Goal: Task Accomplishment & Management: Manage account settings

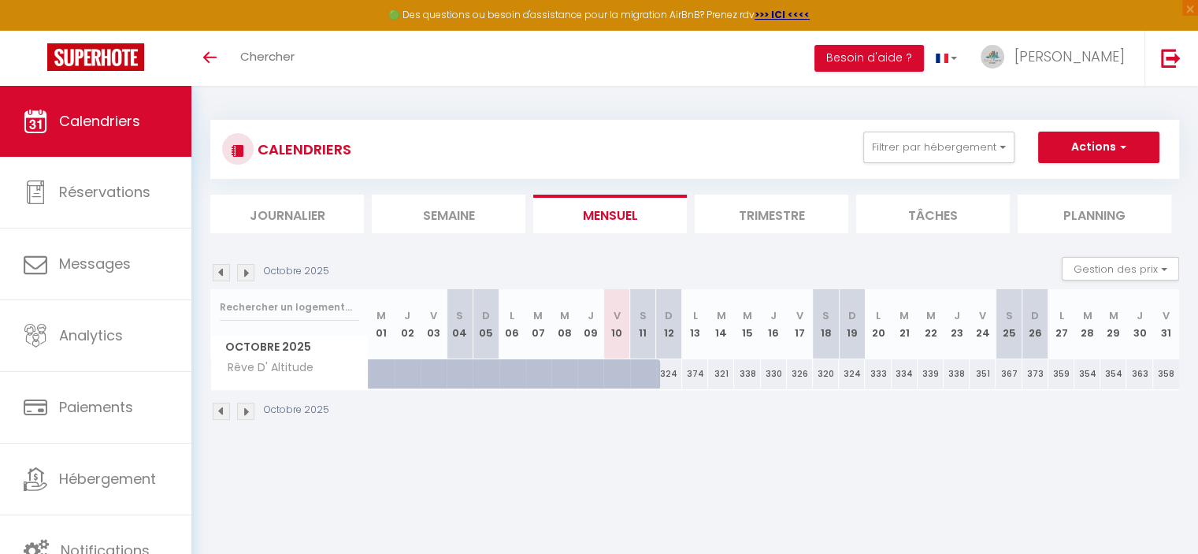
click at [244, 409] on img at bounding box center [245, 411] width 17 height 17
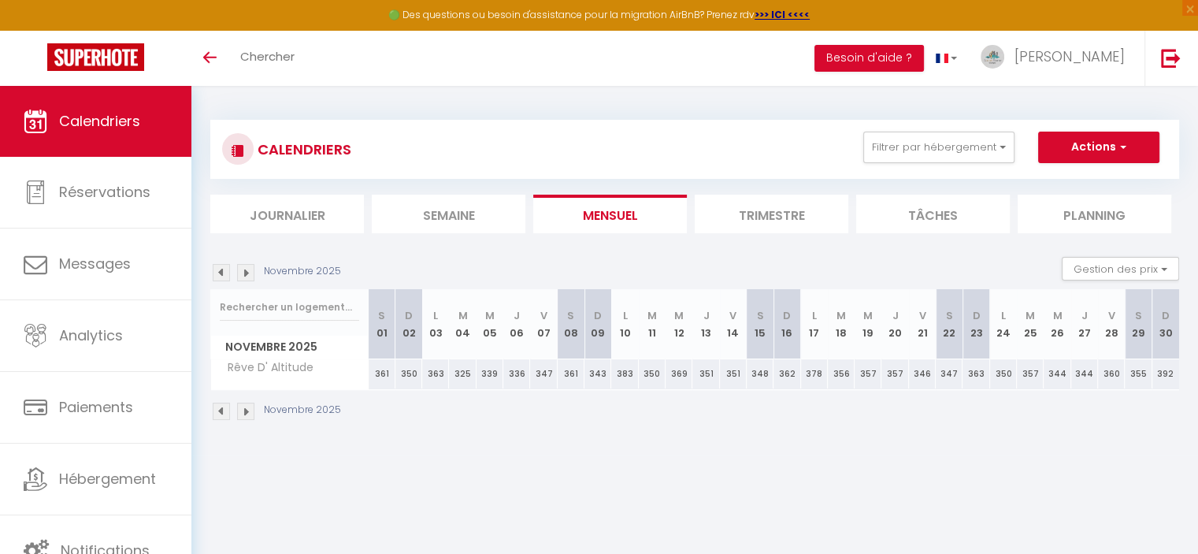
click at [244, 409] on img at bounding box center [245, 411] width 17 height 17
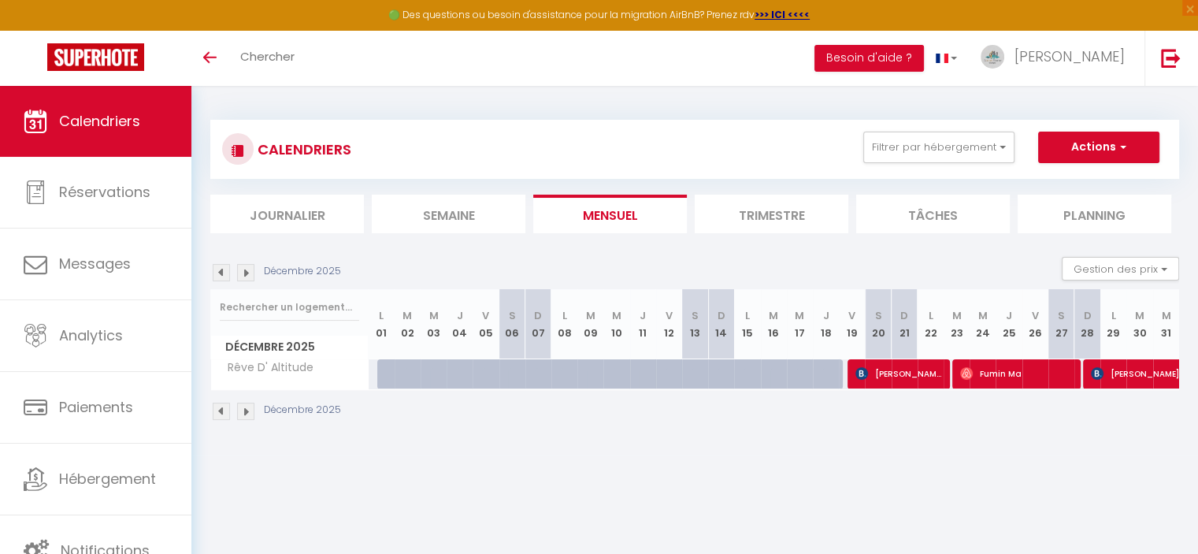
click at [244, 409] on img at bounding box center [245, 411] width 17 height 17
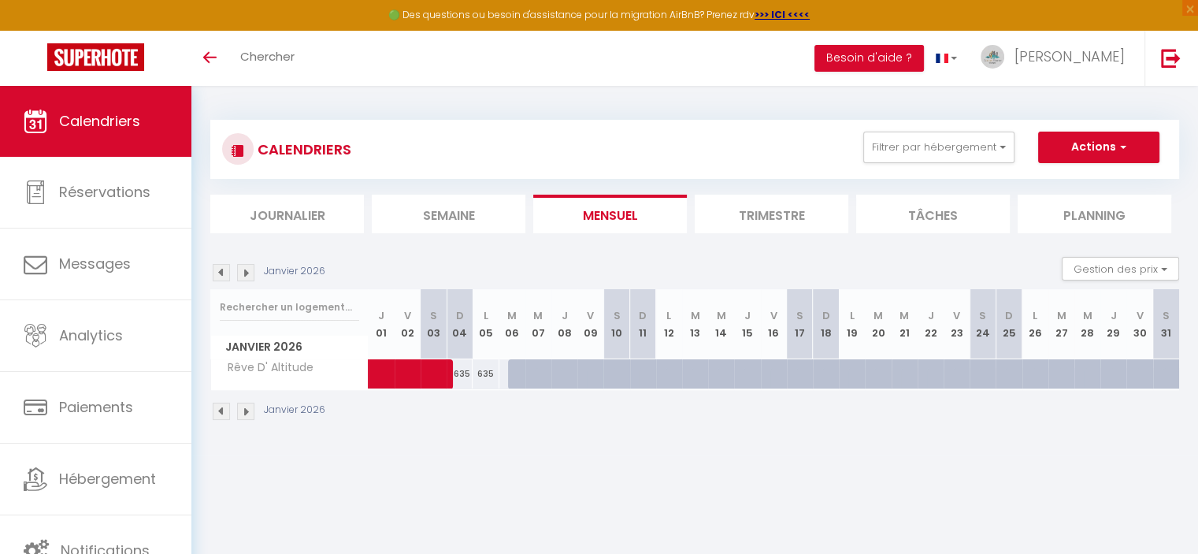
click at [244, 409] on img at bounding box center [245, 411] width 17 height 17
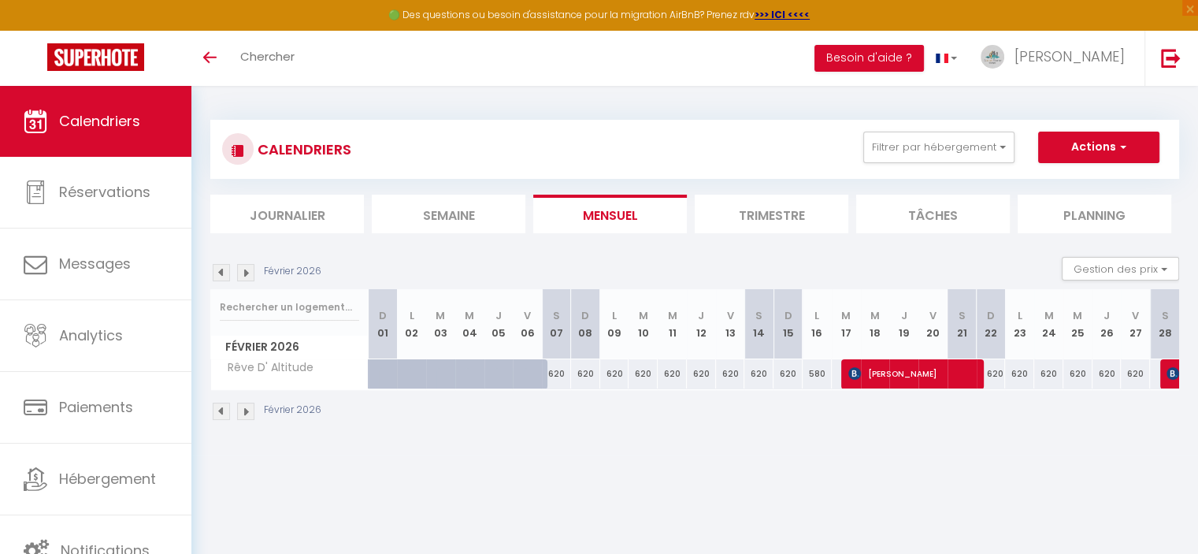
click at [244, 409] on img at bounding box center [245, 411] width 17 height 17
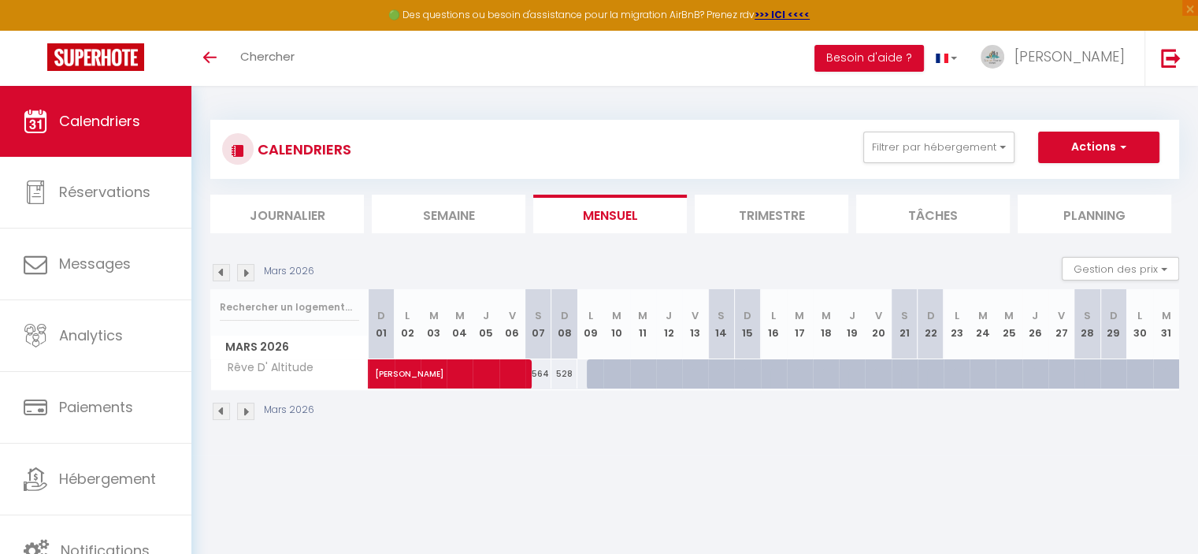
click at [221, 408] on img at bounding box center [221, 411] width 17 height 17
select select
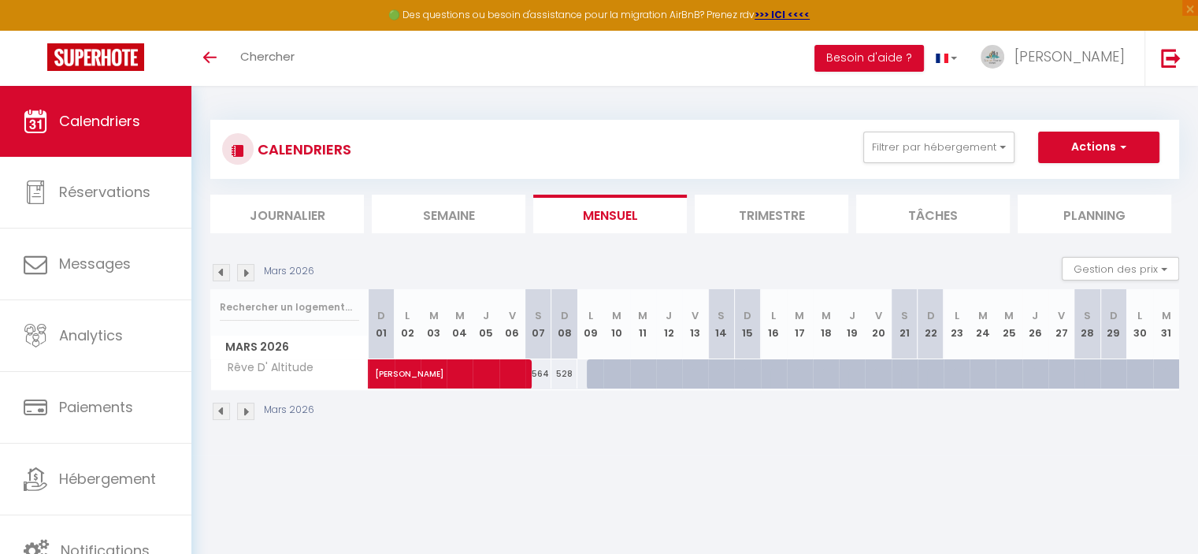
select select
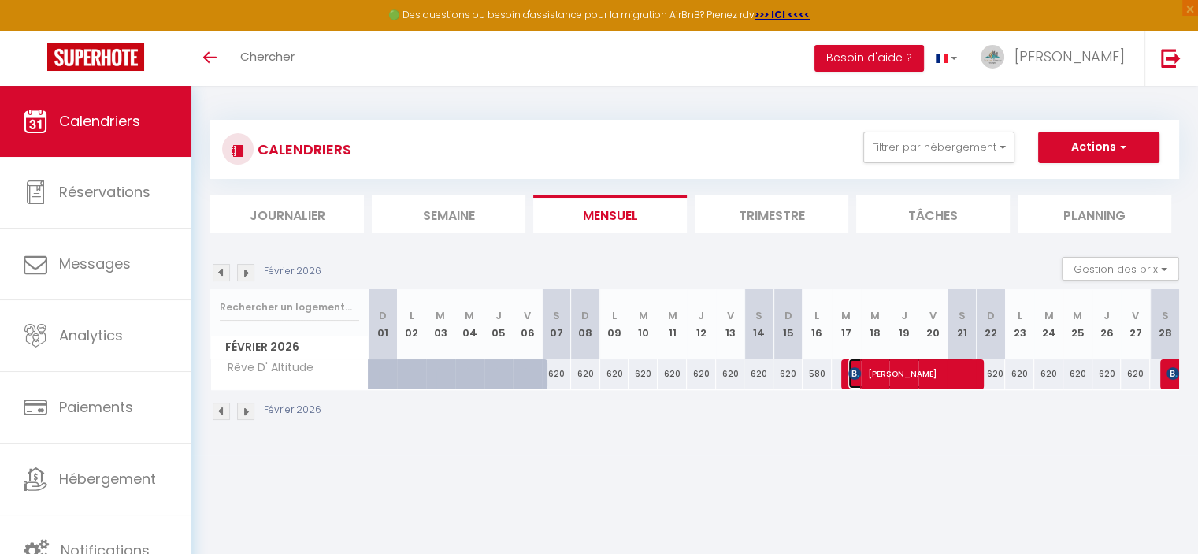
click at [895, 384] on span "[PERSON_NAME]" at bounding box center [911, 373] width 126 height 30
select select "OK"
select select "KO"
select select "0"
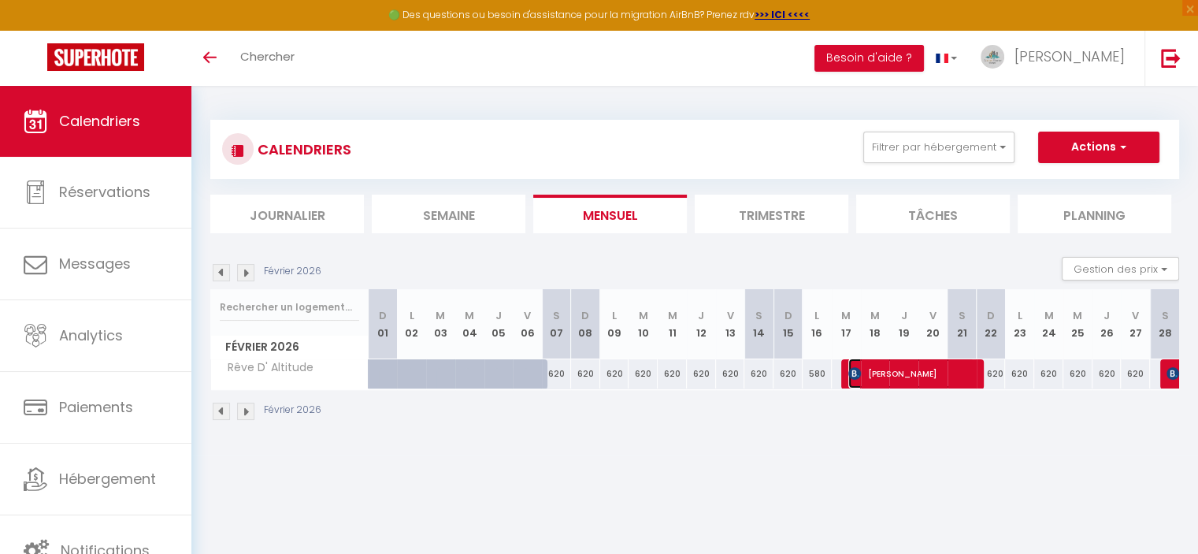
select select "1"
select select
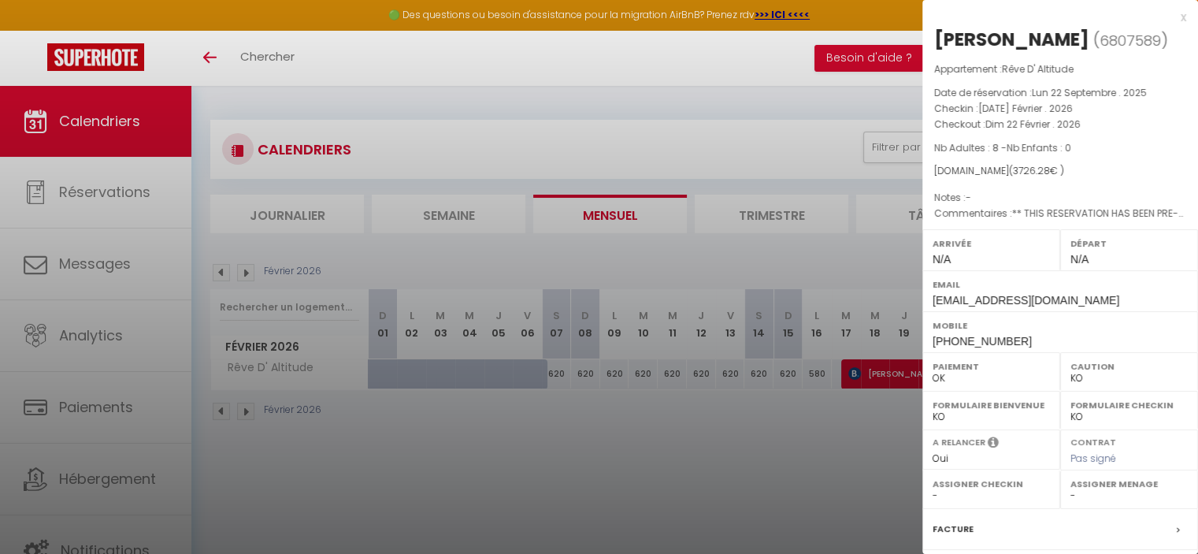
click at [882, 377] on div at bounding box center [599, 277] width 1198 height 554
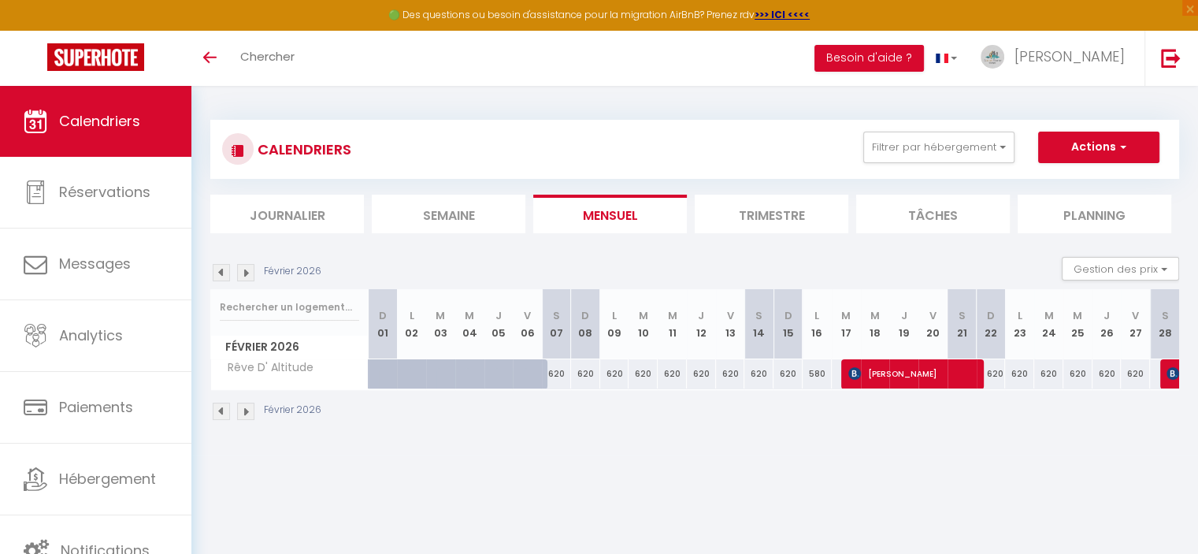
click at [224, 414] on img at bounding box center [221, 411] width 17 height 17
select select "KO"
select select "0"
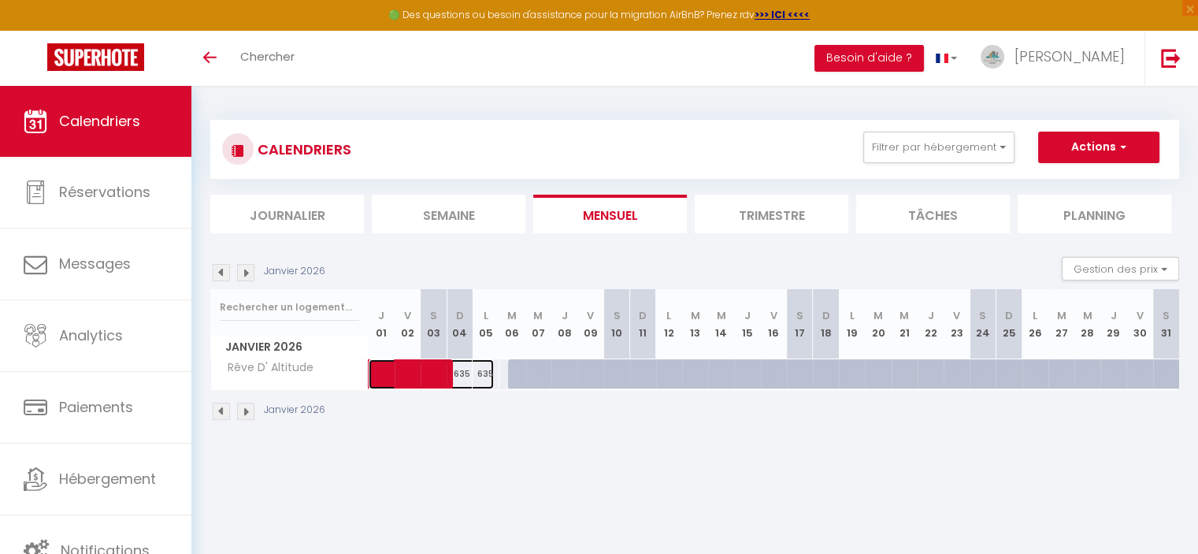
click at [432, 378] on span at bounding box center [439, 374] width 109 height 30
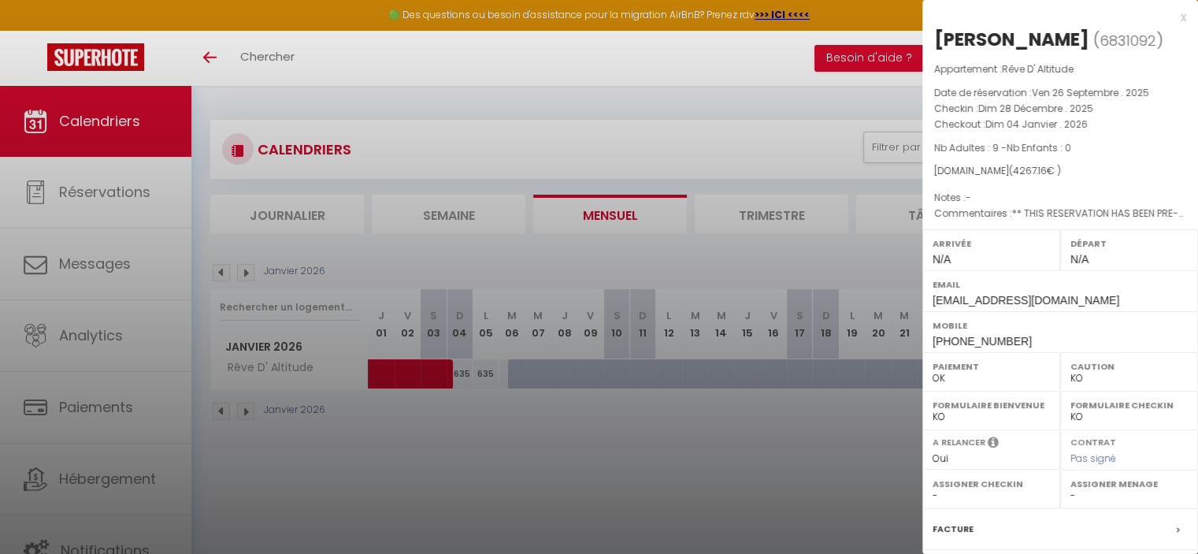
click at [250, 412] on div at bounding box center [599, 277] width 1198 height 554
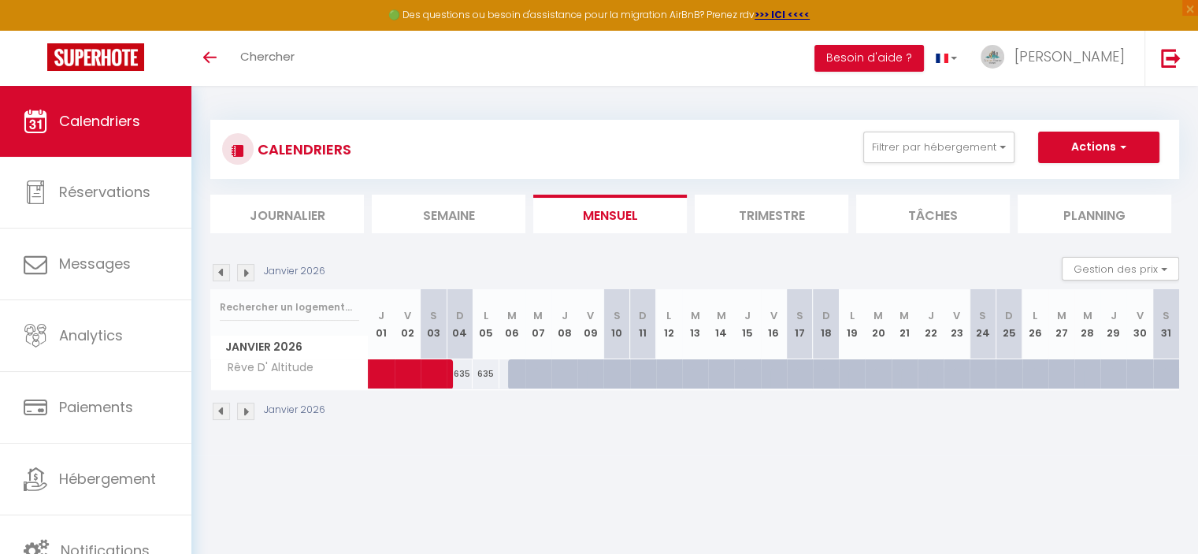
click at [250, 412] on img at bounding box center [245, 411] width 17 height 17
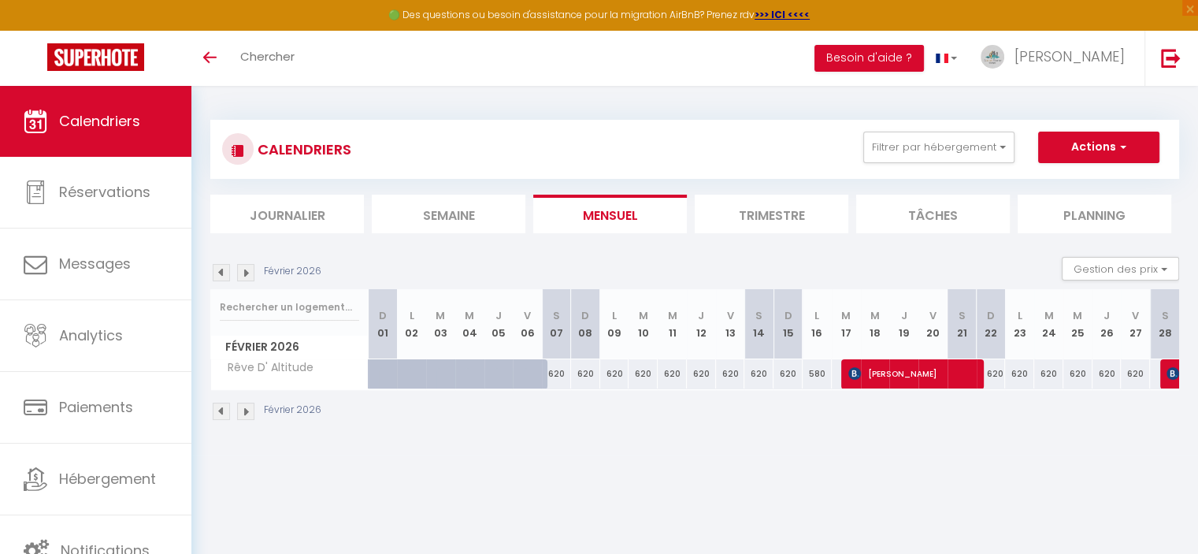
click at [250, 412] on img at bounding box center [245, 411] width 17 height 17
select select "KO"
select select "0"
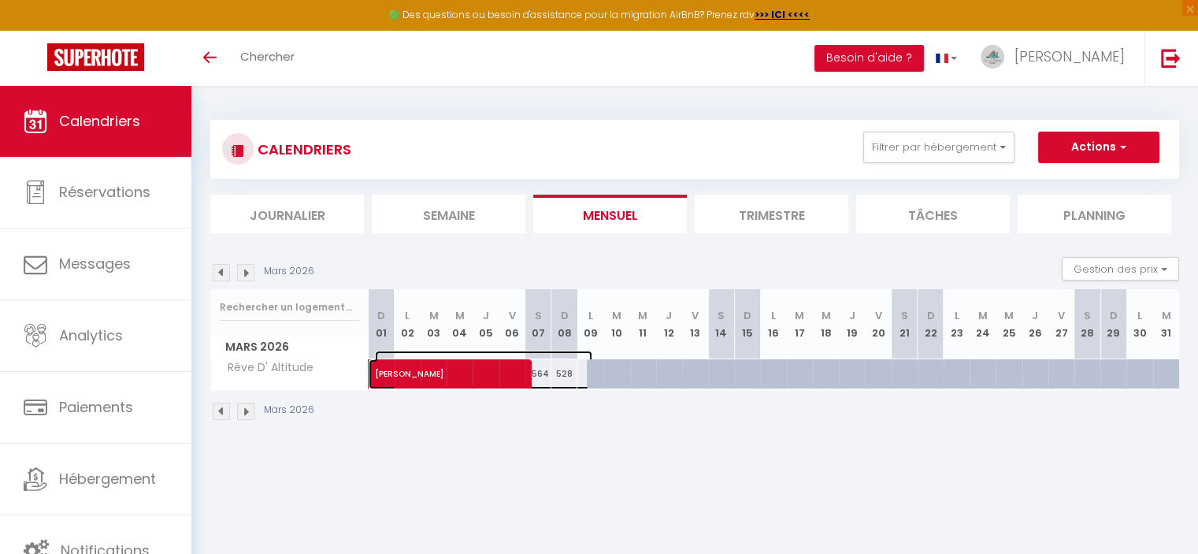
click at [440, 375] on span "[PERSON_NAME]" at bounding box center [483, 366] width 217 height 30
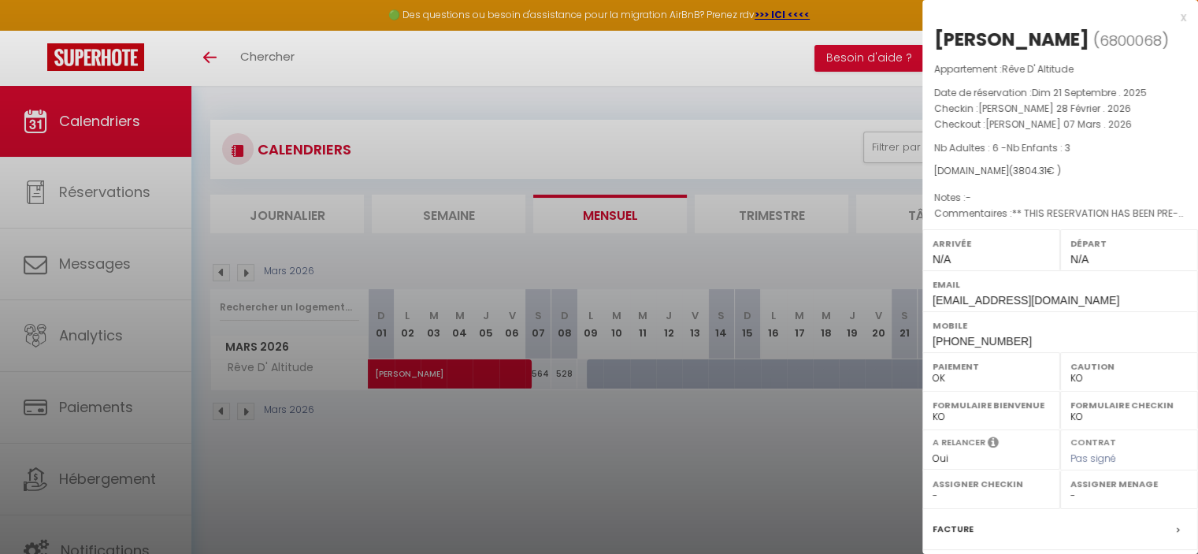
click at [221, 409] on div at bounding box center [599, 277] width 1198 height 554
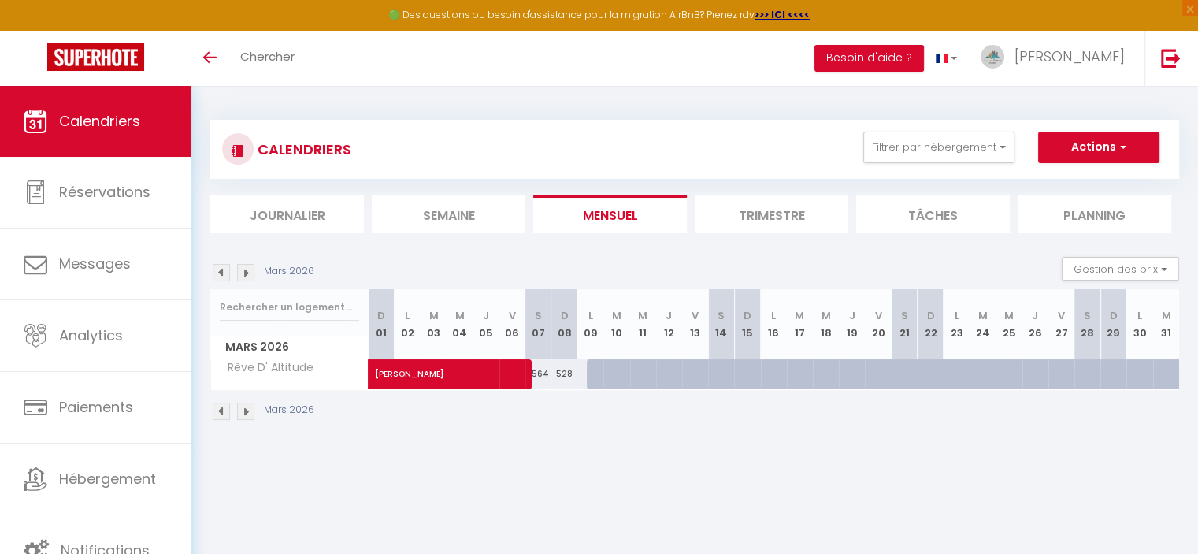
click at [221, 408] on img at bounding box center [221, 411] width 17 height 17
select select "KO"
select select "0"
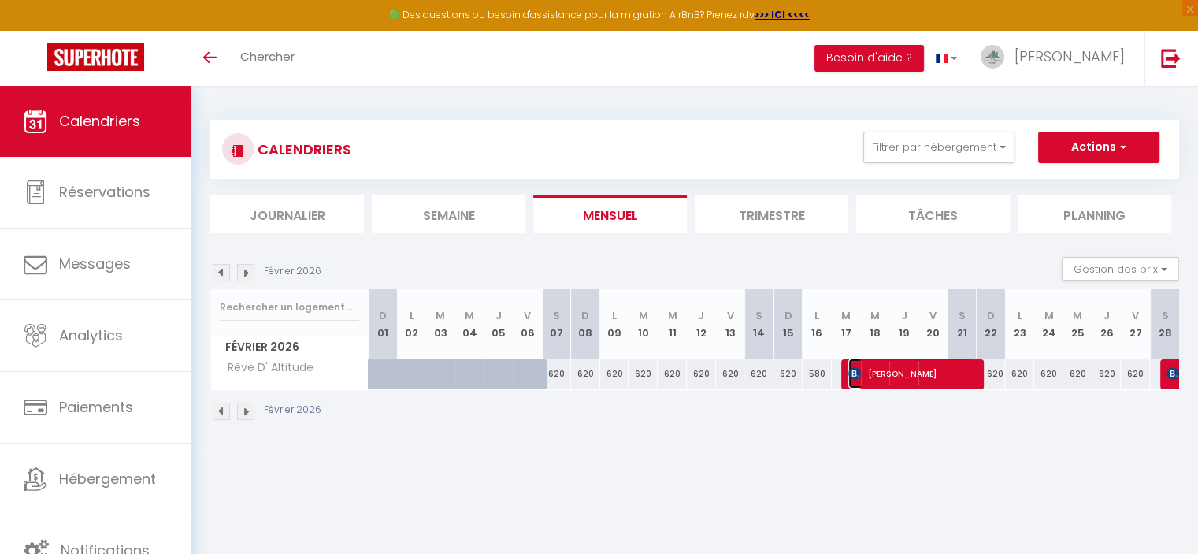
click at [892, 374] on span "[PERSON_NAME]" at bounding box center [911, 373] width 126 height 30
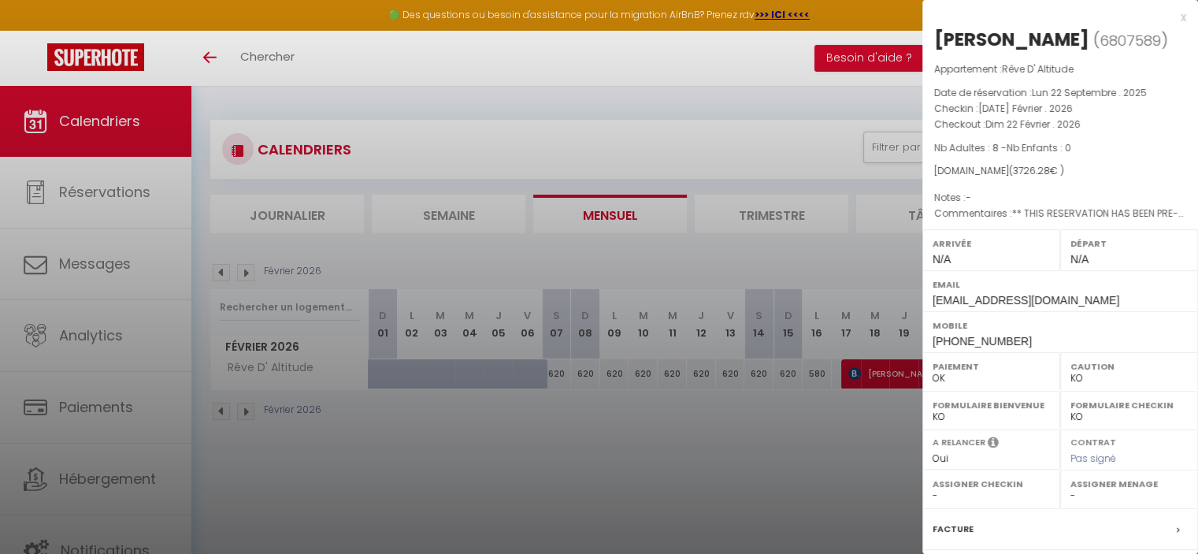
click at [243, 409] on div at bounding box center [599, 277] width 1198 height 554
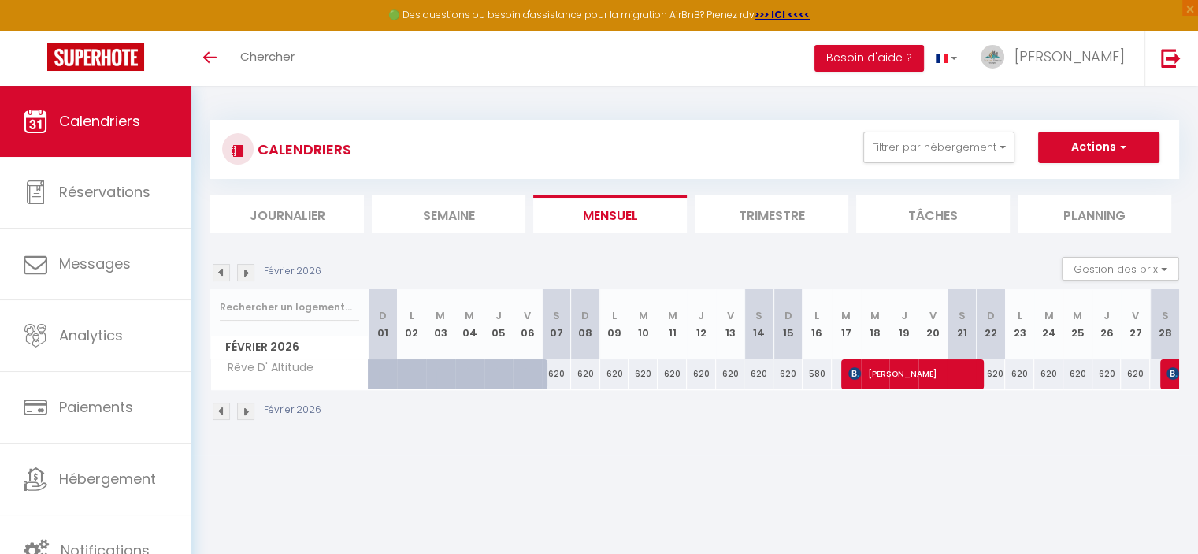
click at [243, 409] on img at bounding box center [245, 411] width 17 height 17
select select "KO"
select select "0"
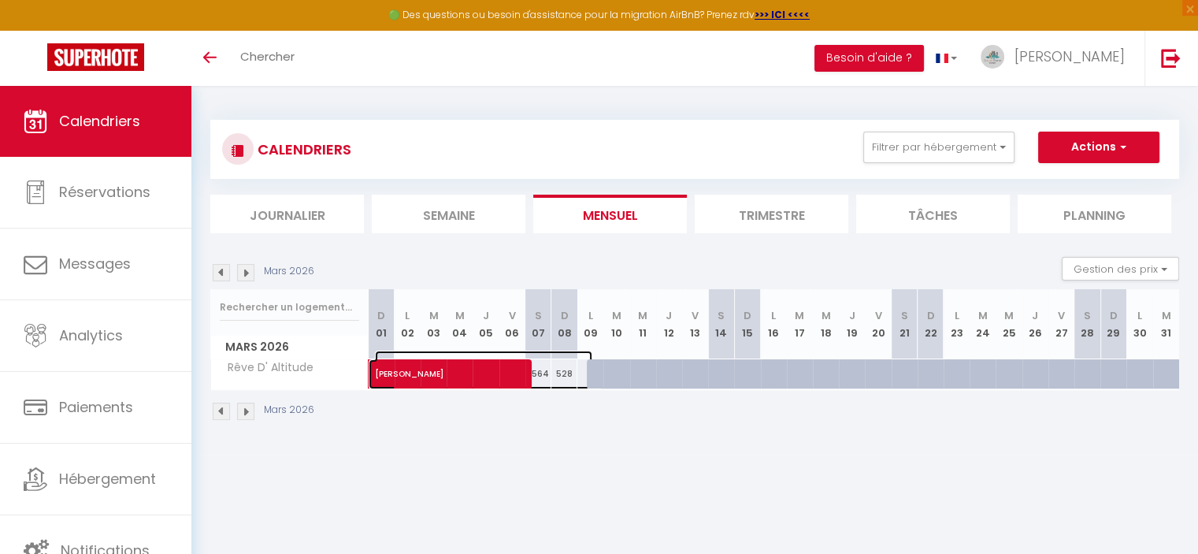
click at [486, 369] on span "[PERSON_NAME]" at bounding box center [483, 366] width 217 height 30
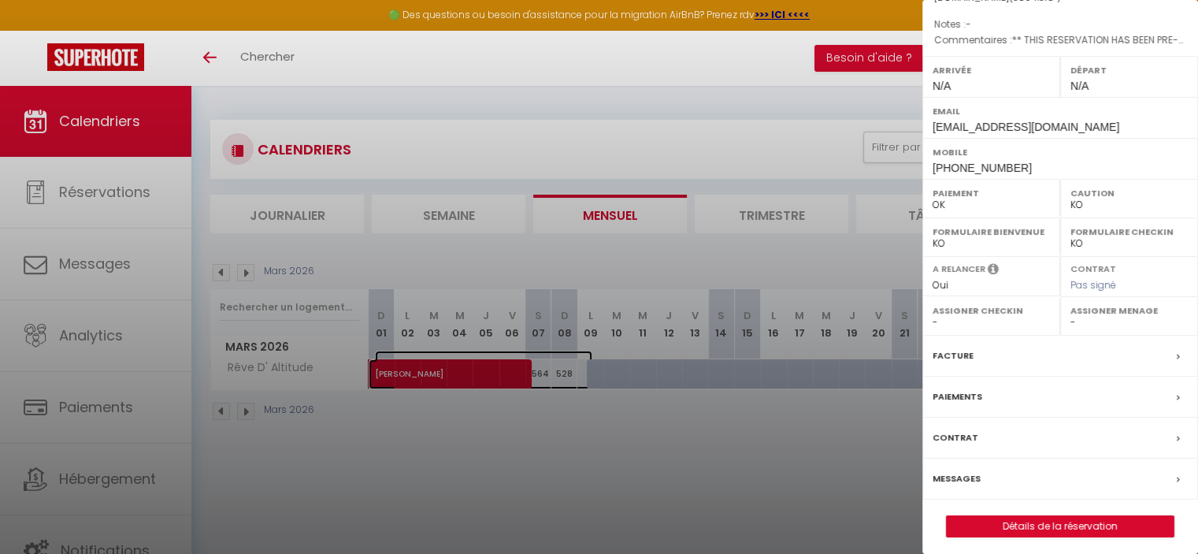
scroll to position [177, 0]
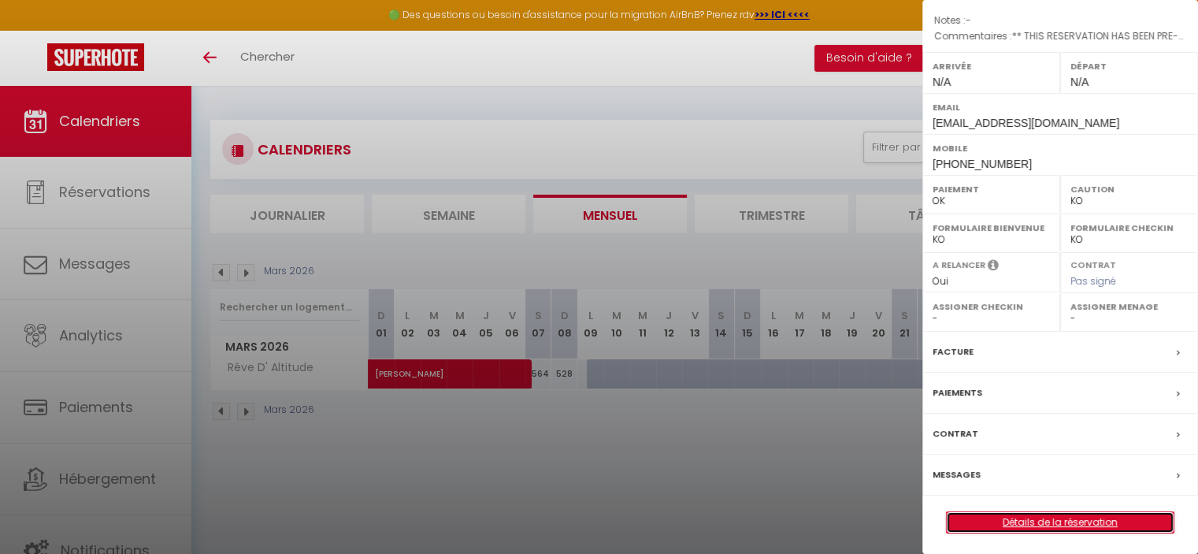
click at [1056, 522] on link "Détails de la réservation" at bounding box center [1060, 522] width 227 height 20
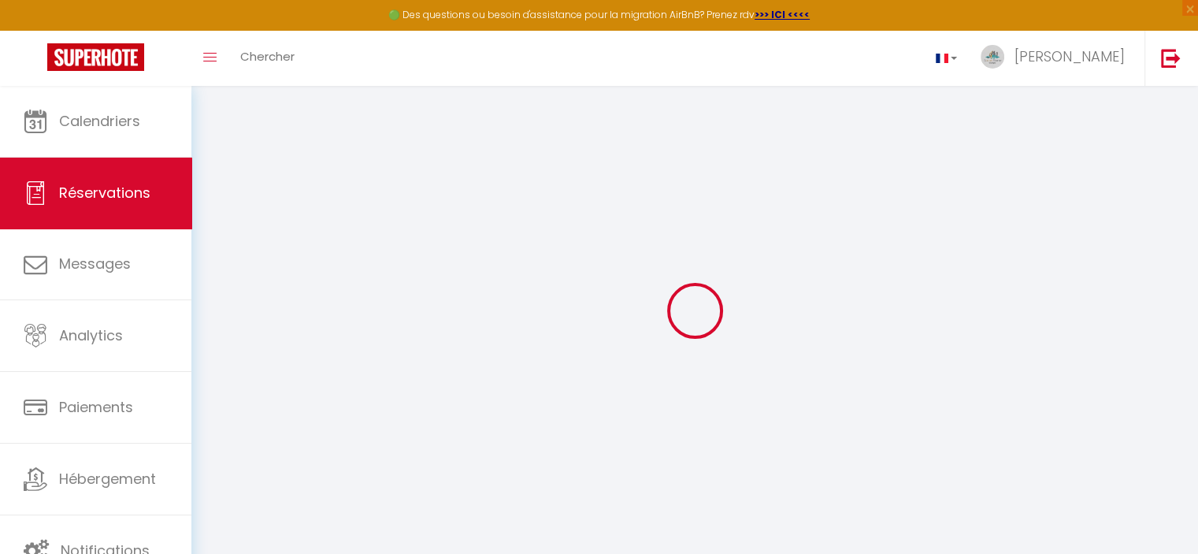
type input "loic"
type input "[PERSON_NAME]"
type input "[EMAIL_ADDRESS][DOMAIN_NAME]"
type input "[PHONE_NUMBER]"
select select "ES"
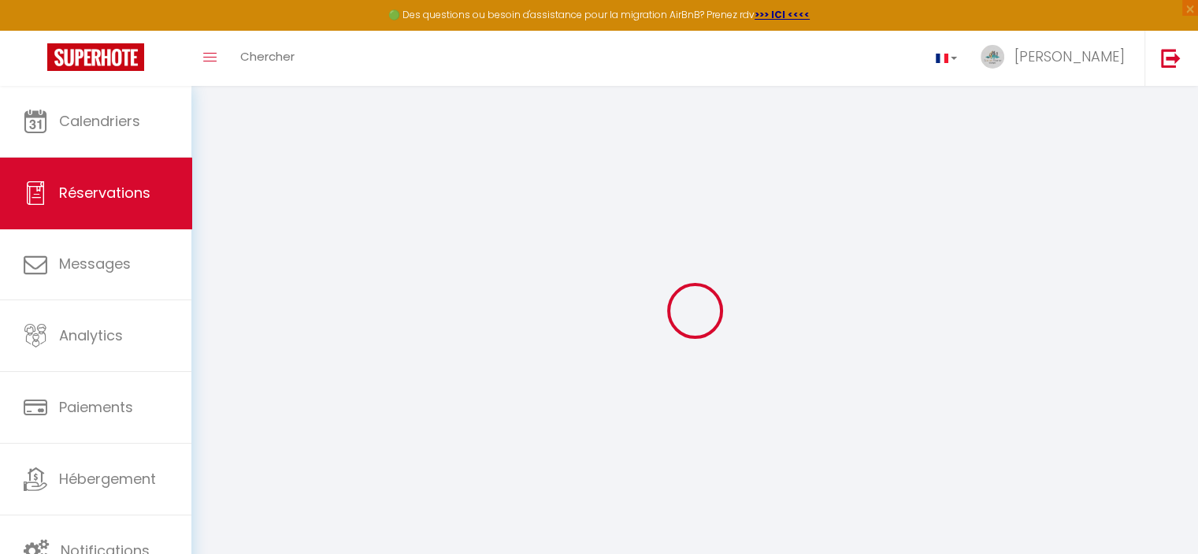
type input "150"
type input "523.12"
type input "51.16"
select select "77490"
select select "1"
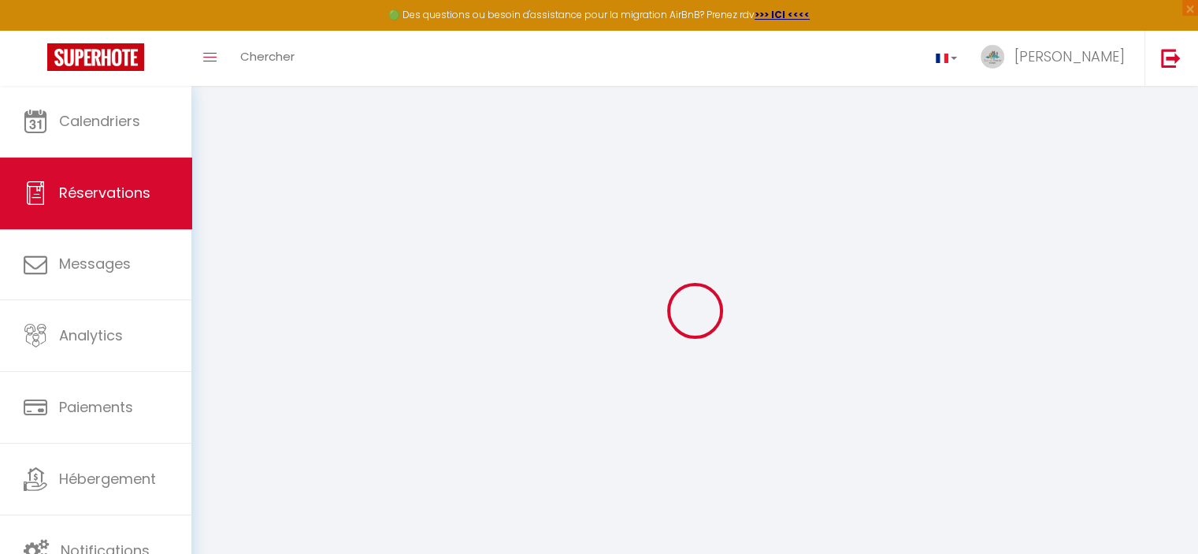
select select
type input "6"
type input "3"
select select "12"
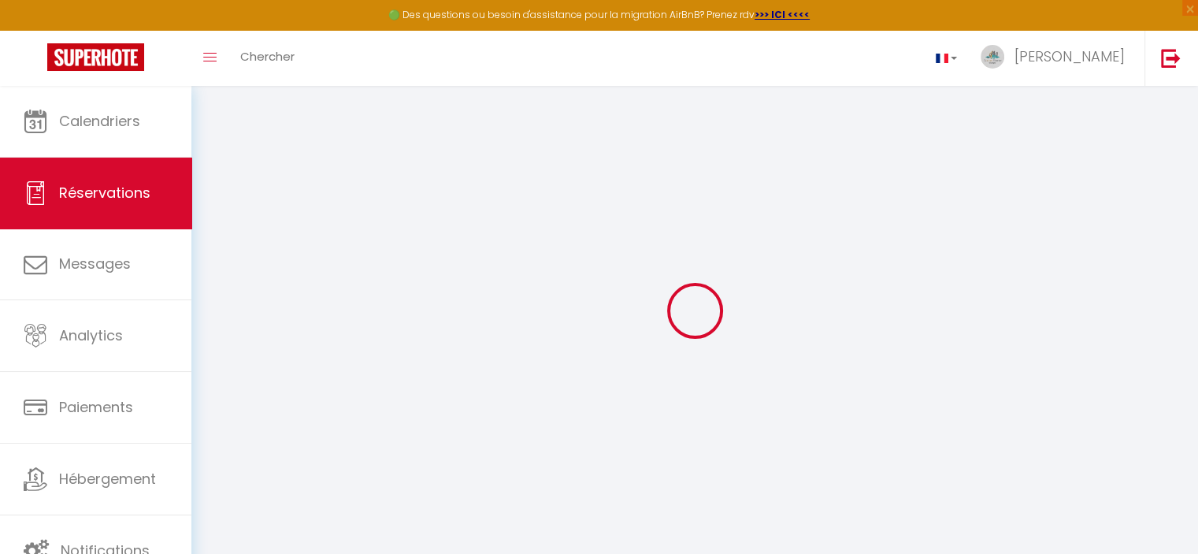
select select
type input "3337.44"
checkbox input "false"
select select "2"
type input "120"
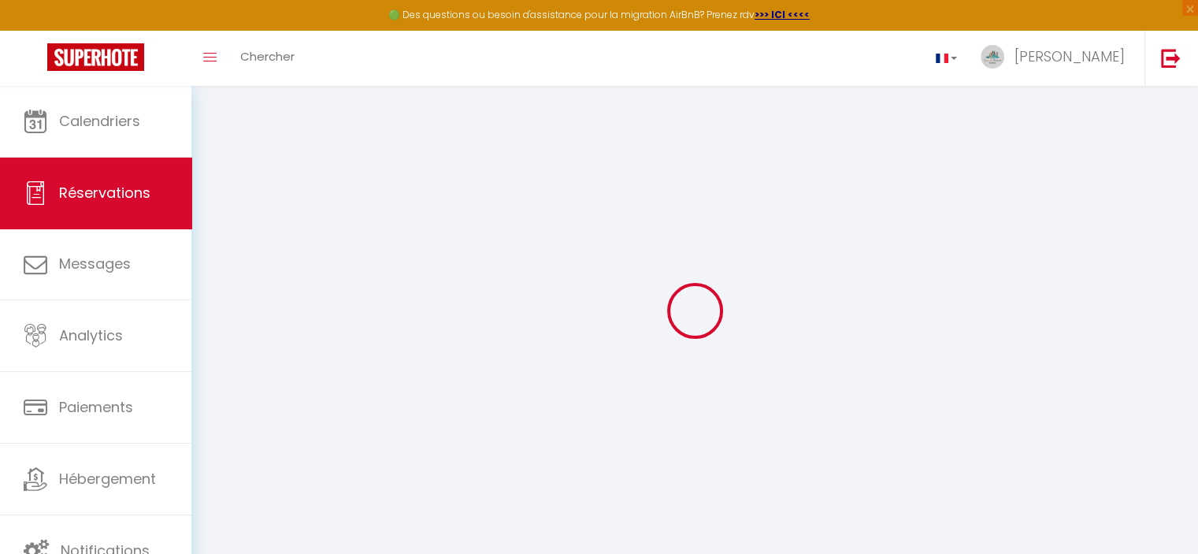
type input "100"
type input "0"
select select
select select "14"
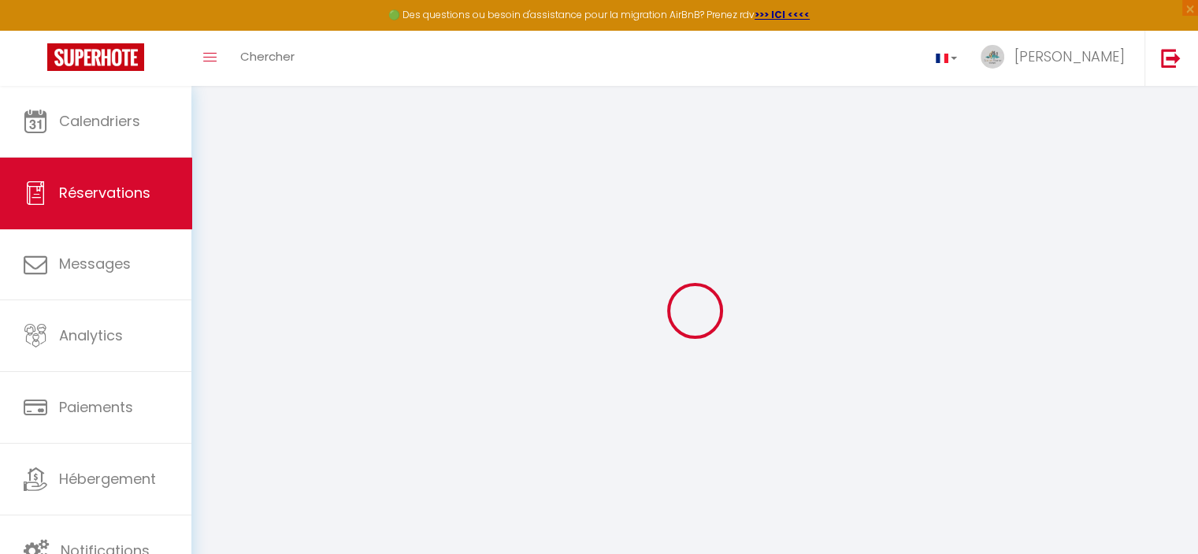
checkbox input "false"
select select
checkbox input "false"
select select
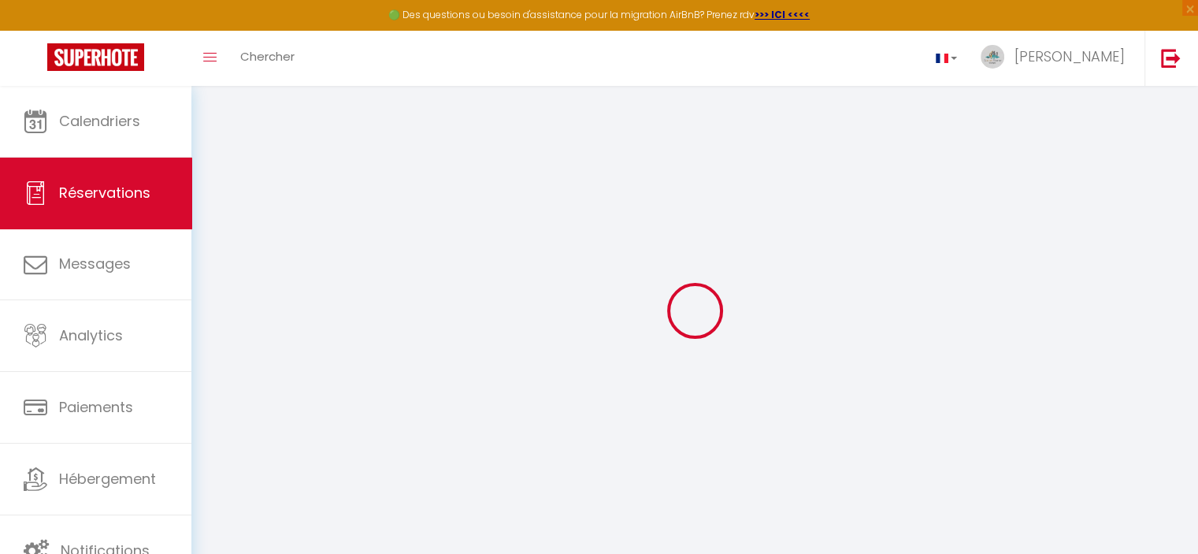
select select
checkbox input "false"
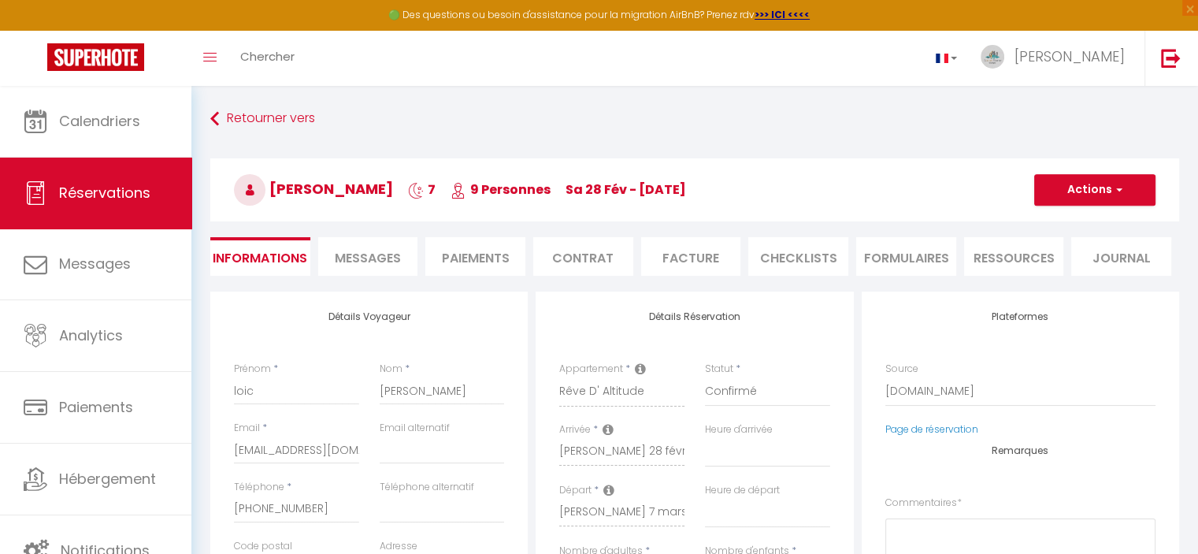
select select
checkbox input "false"
type textarea "** THIS RESERVATION HAS BEEN PRE-PAID ** BOOKING NOTE : Payment charge is EUR 5…"
type input "150"
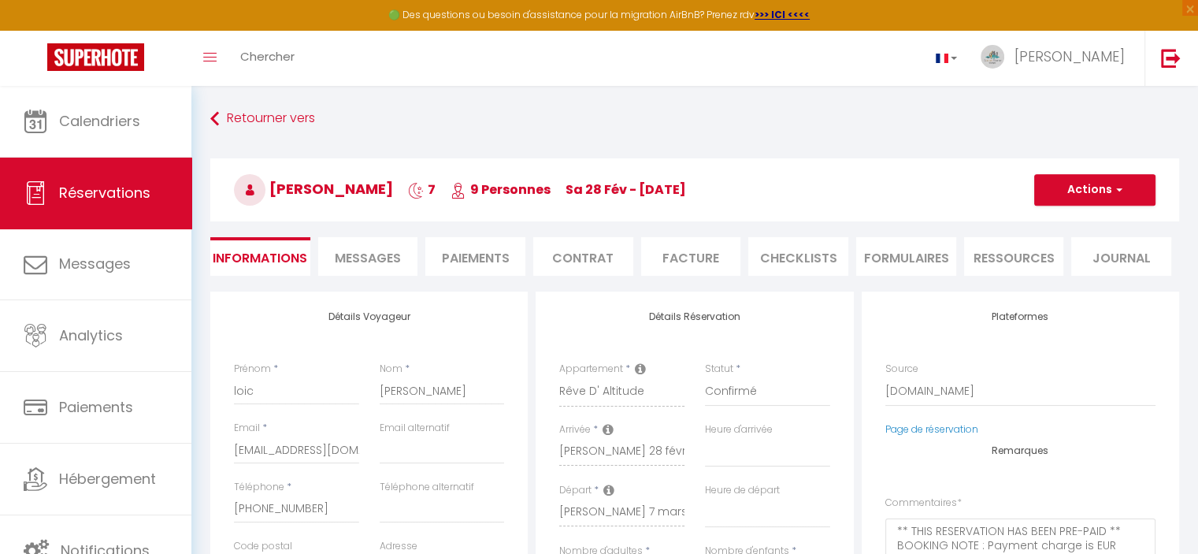
type input "166.87"
select select
checkbox input "false"
select select
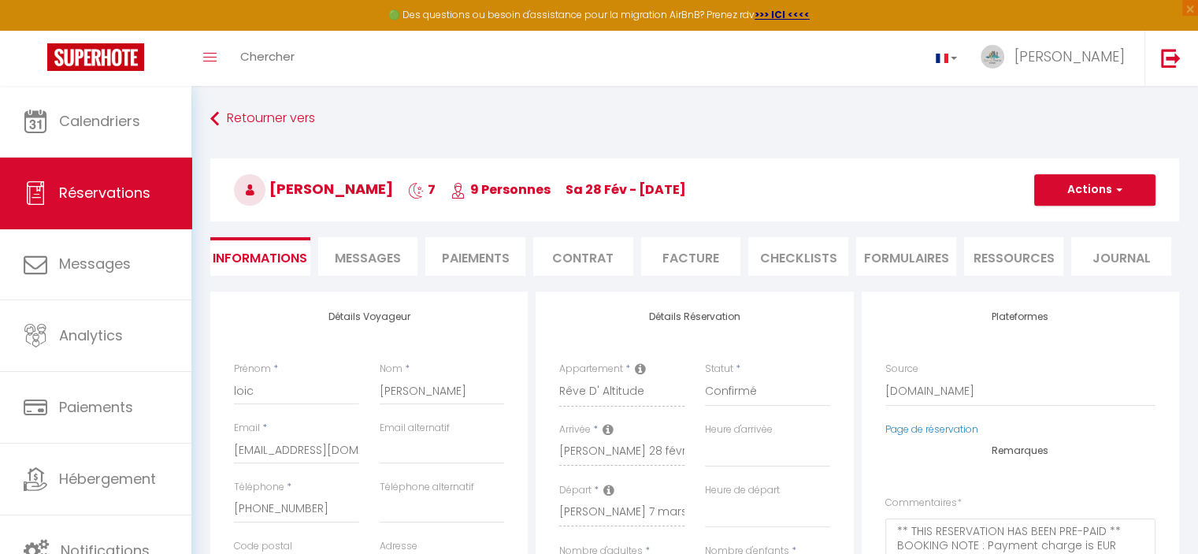
select select
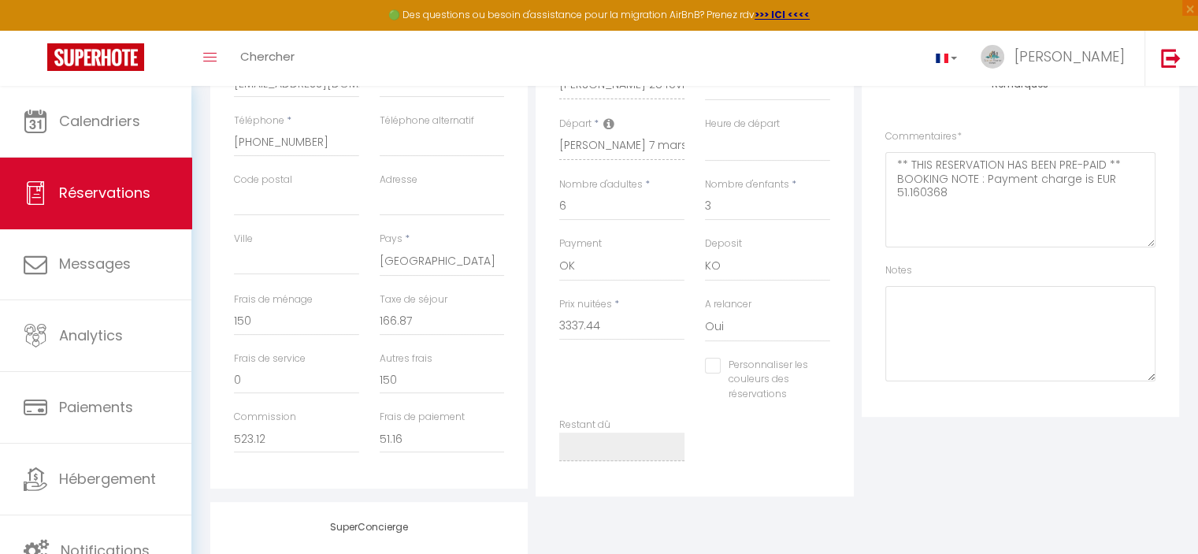
scroll to position [394, 0]
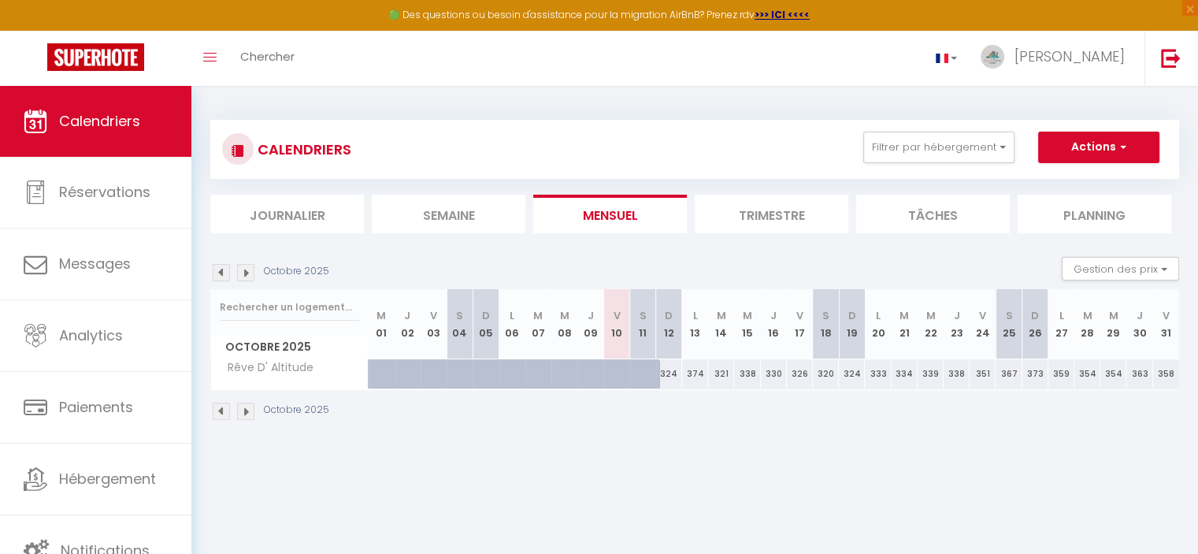
click at [219, 406] on img at bounding box center [221, 411] width 17 height 17
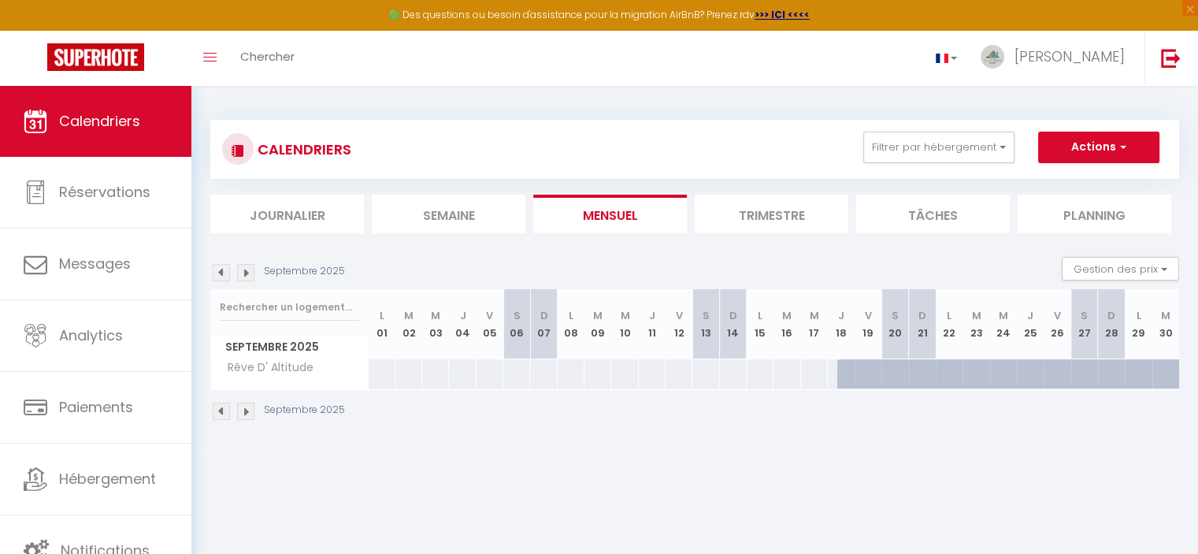
click at [219, 407] on img at bounding box center [221, 411] width 17 height 17
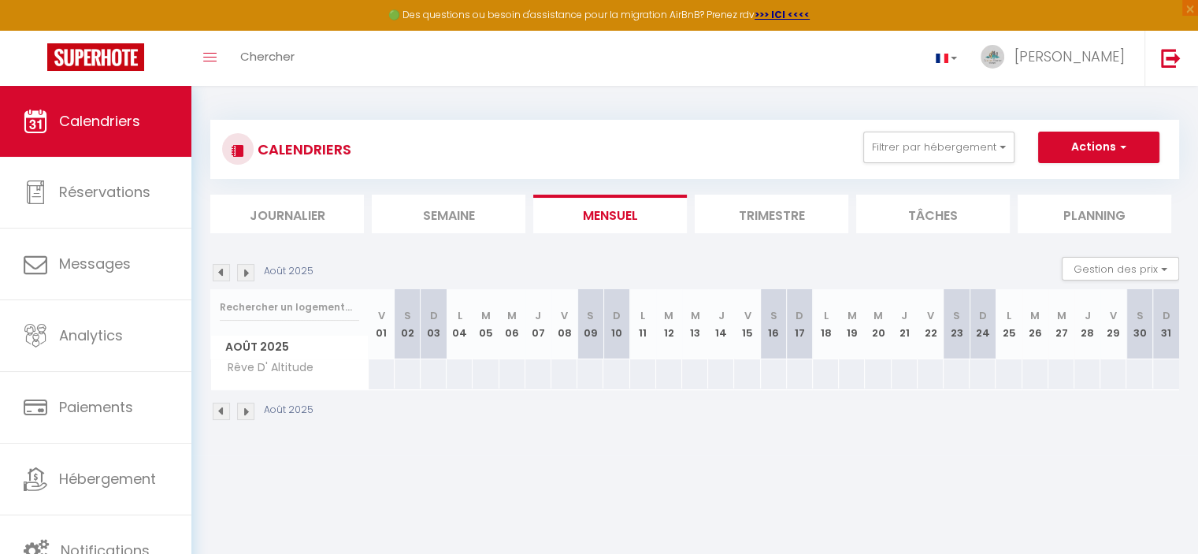
click at [246, 410] on img at bounding box center [245, 411] width 17 height 17
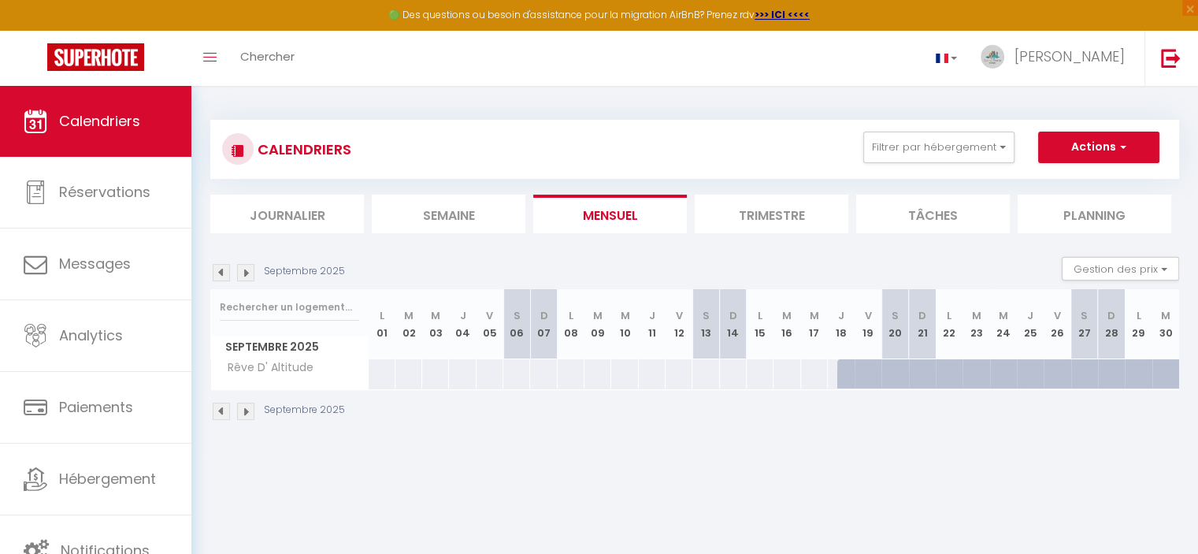
click at [246, 411] on img at bounding box center [245, 411] width 17 height 17
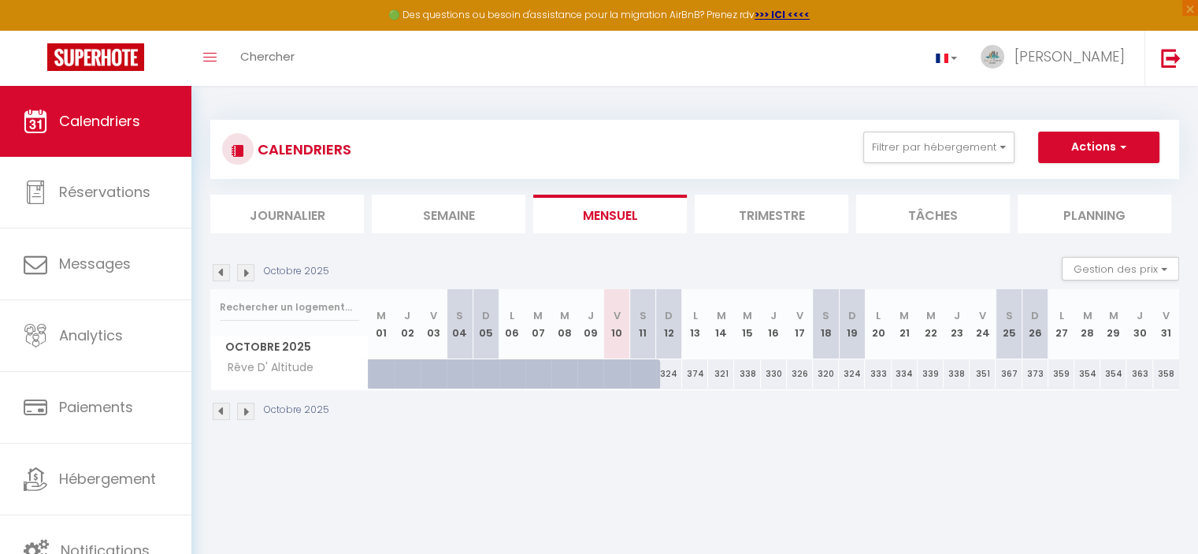
click at [246, 411] on img at bounding box center [245, 411] width 17 height 17
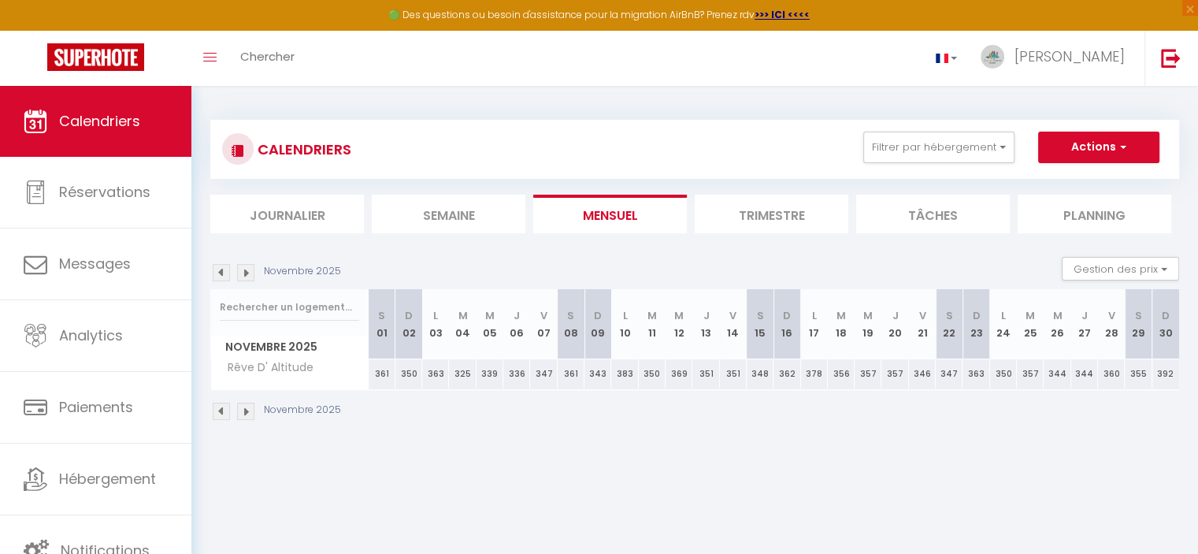
click at [246, 411] on img at bounding box center [245, 411] width 17 height 17
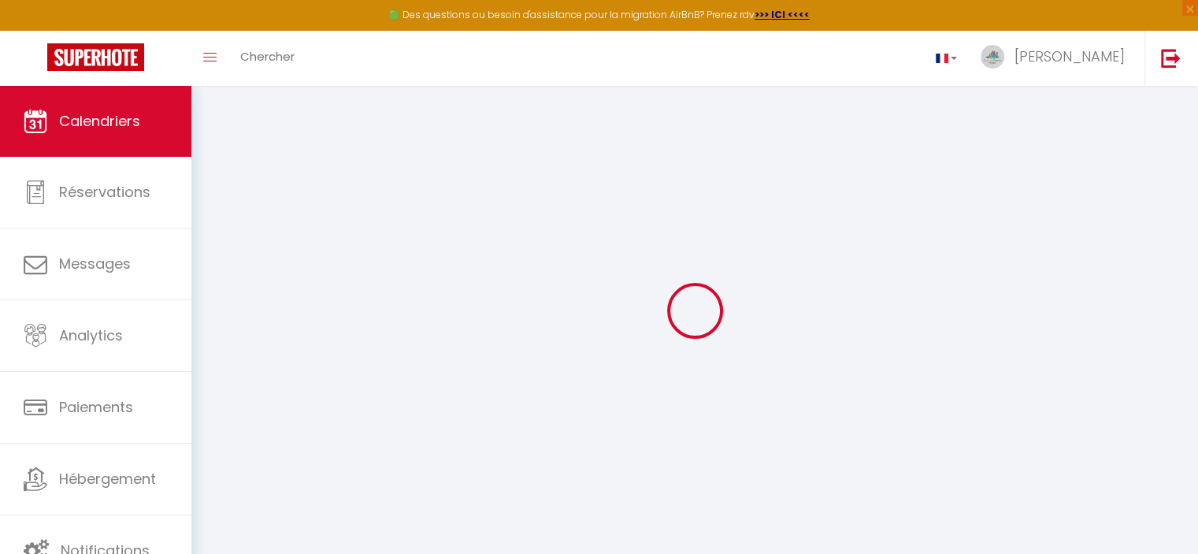
select select
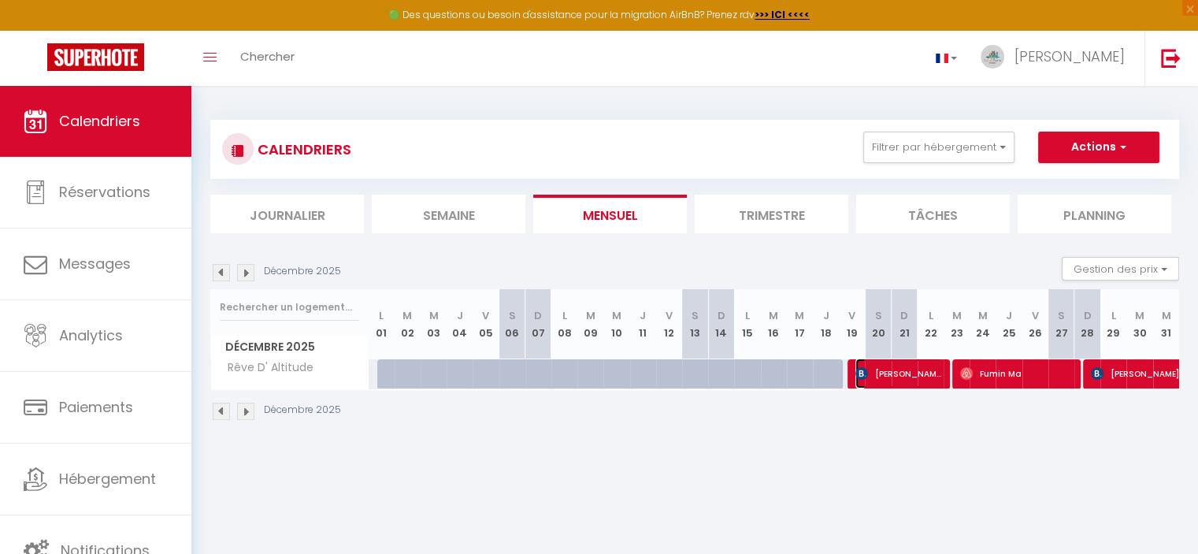
click at [908, 371] on span "[PERSON_NAME]" at bounding box center [898, 373] width 87 height 30
select select "OK"
select select "KO"
select select "1"
select select "0"
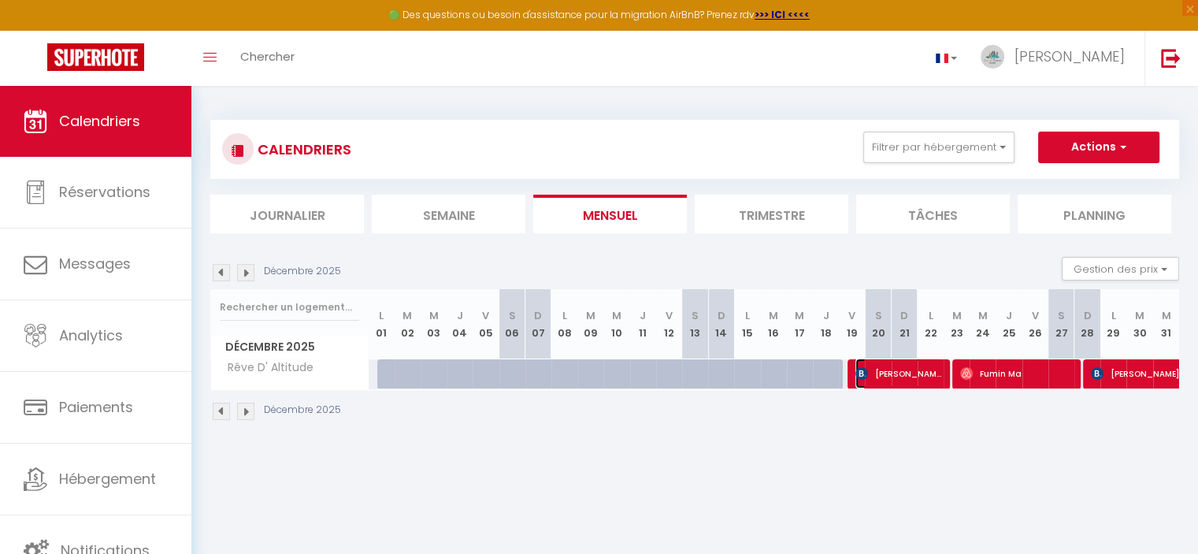
select select "1"
select select
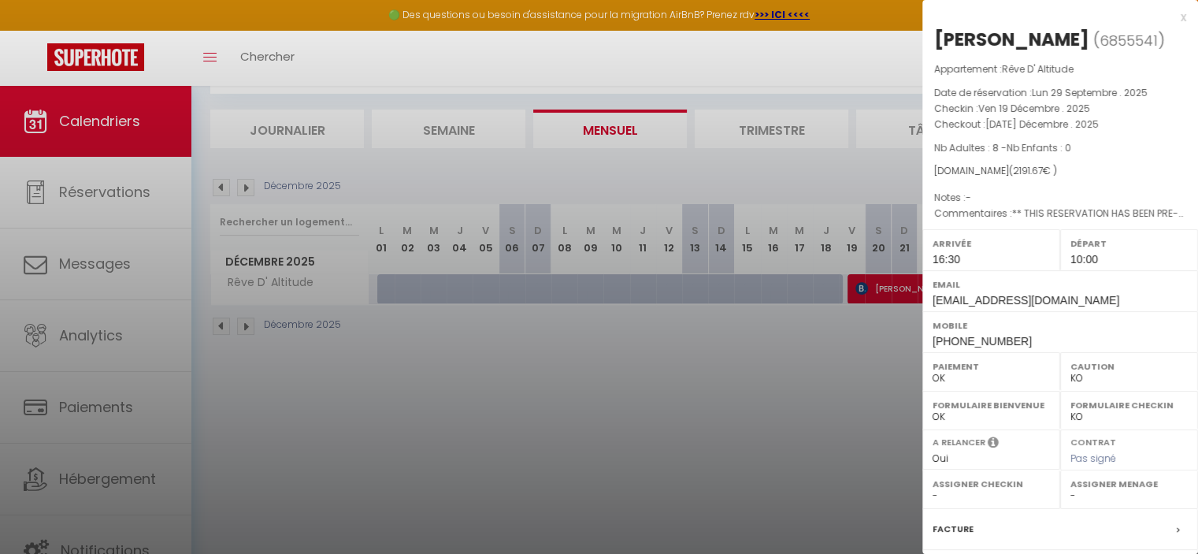
click at [1172, 16] on div "x" at bounding box center [1054, 17] width 264 height 19
